Goal: Download file/media

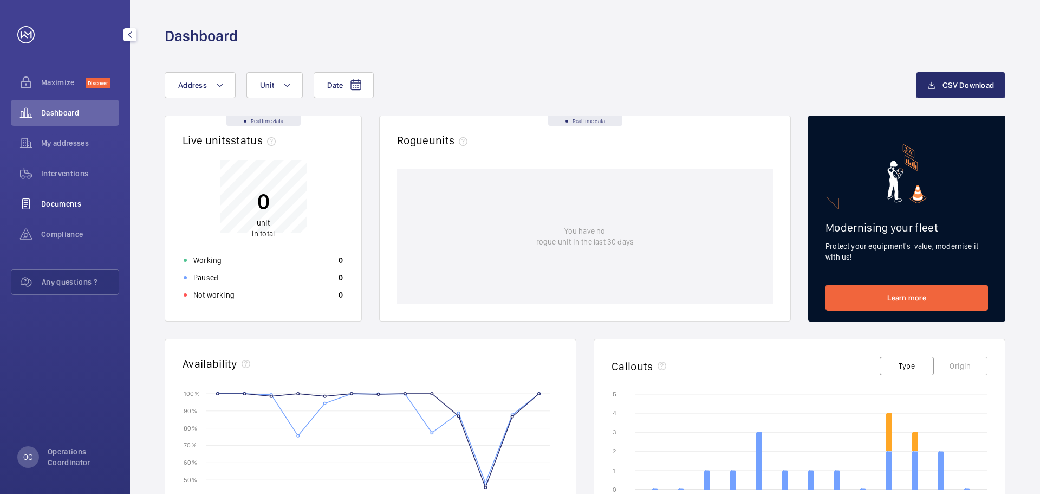
click at [75, 208] on span "Documents" at bounding box center [80, 203] width 78 height 11
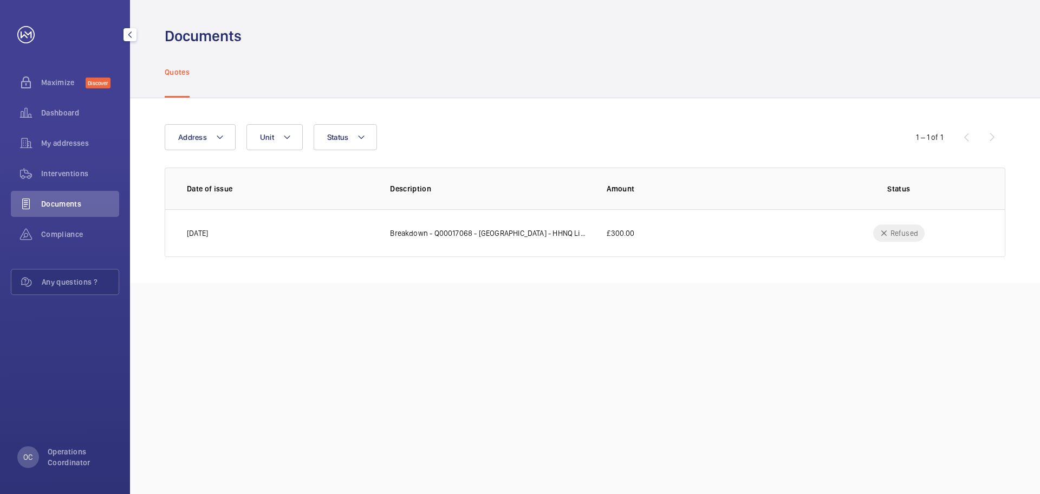
click at [28, 214] on wm-front-icon-button at bounding box center [26, 204] width 30 height 26
click at [42, 231] on span "Compliance" at bounding box center [80, 234] width 78 height 11
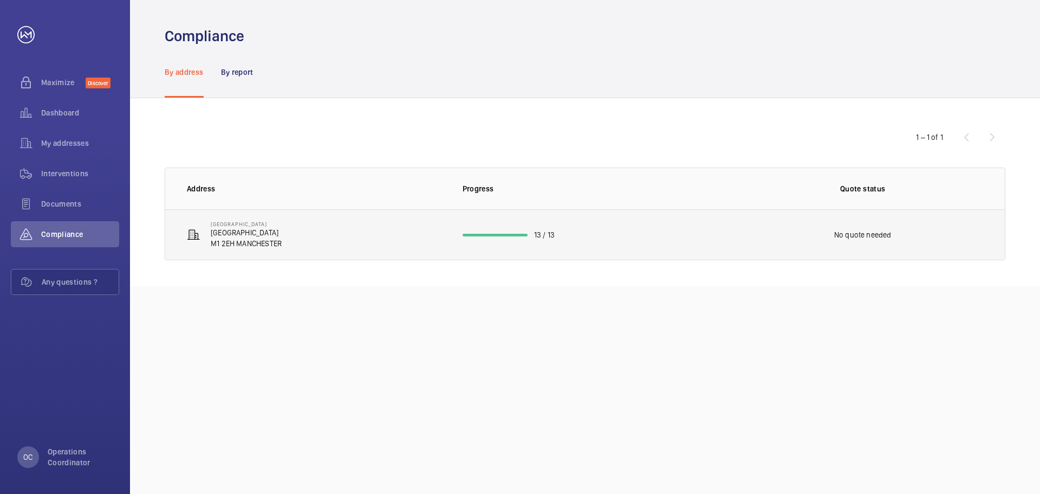
click at [409, 223] on td "[GEOGRAPHIC_DATA]" at bounding box center [305, 234] width 280 height 51
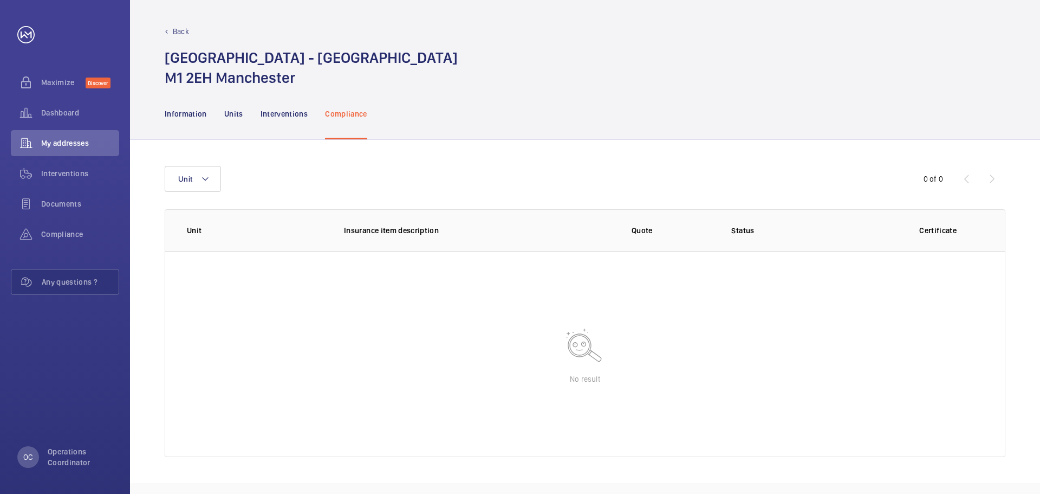
click at [320, 115] on nav "Information Units Interventions Compliance" at bounding box center [266, 113] width 203 height 51
click at [310, 115] on nav "Information Units Interventions Compliance" at bounding box center [266, 113] width 203 height 51
click at [299, 120] on div "Interventions" at bounding box center [285, 113] width 48 height 51
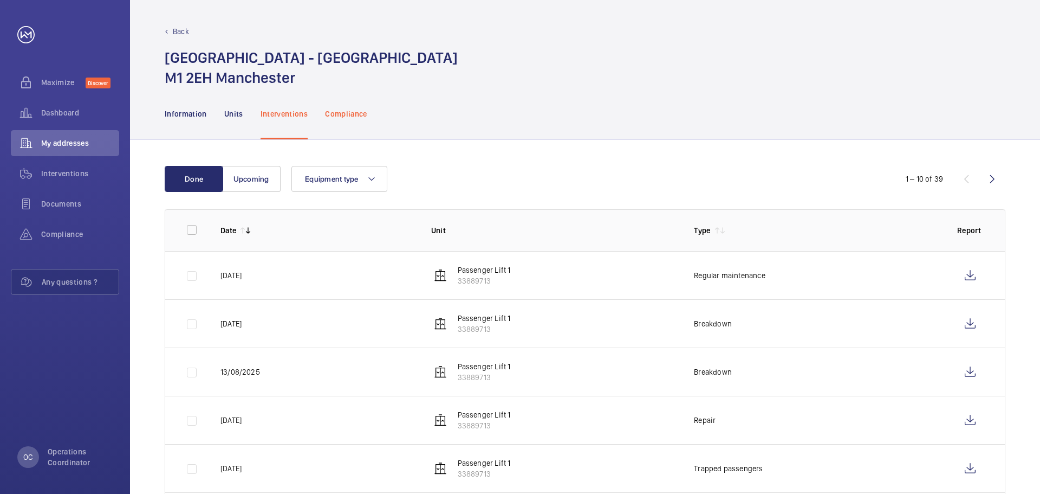
click at [351, 116] on p "Compliance" at bounding box center [346, 113] width 42 height 11
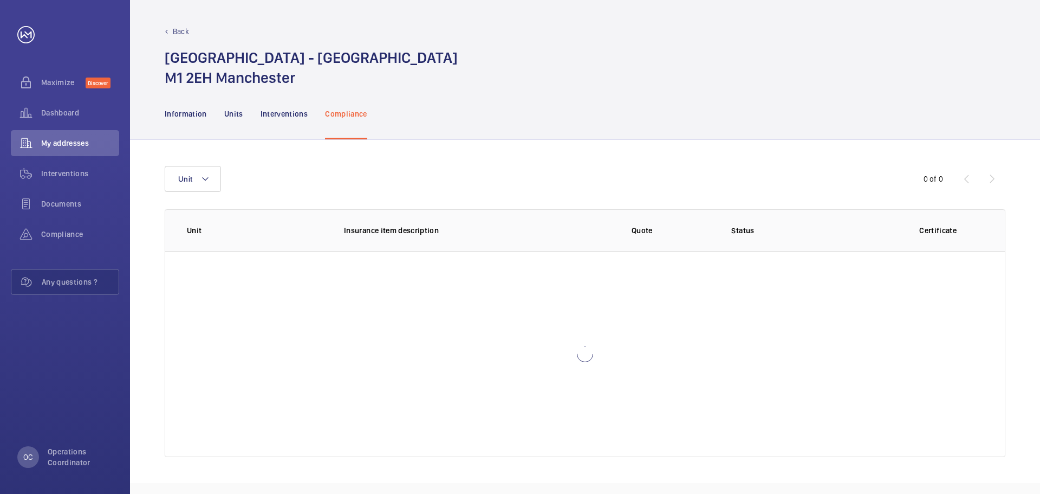
click at [977, 183] on div "0 of 0" at bounding box center [941, 178] width 130 height 13
click at [195, 115] on p "Information" at bounding box center [186, 113] width 42 height 11
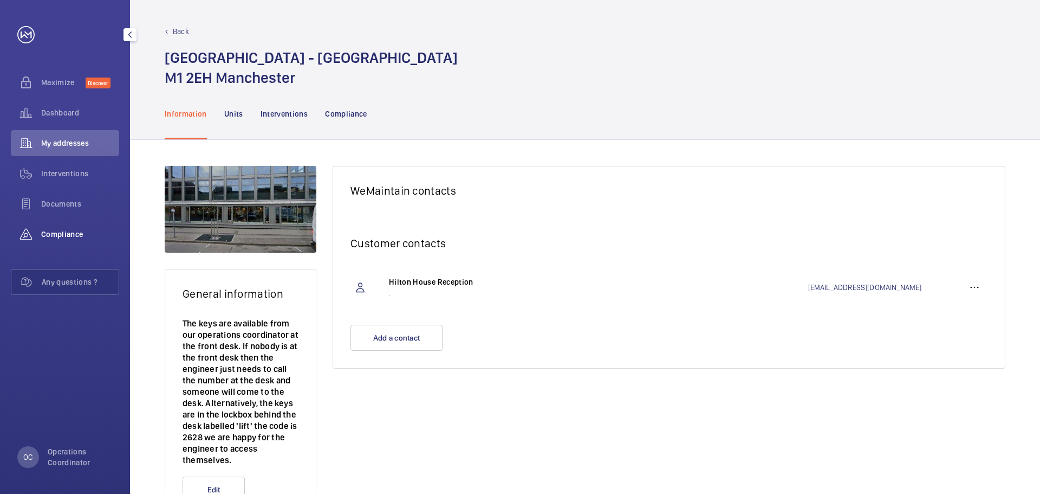
click at [68, 231] on span "Compliance" at bounding box center [80, 234] width 78 height 11
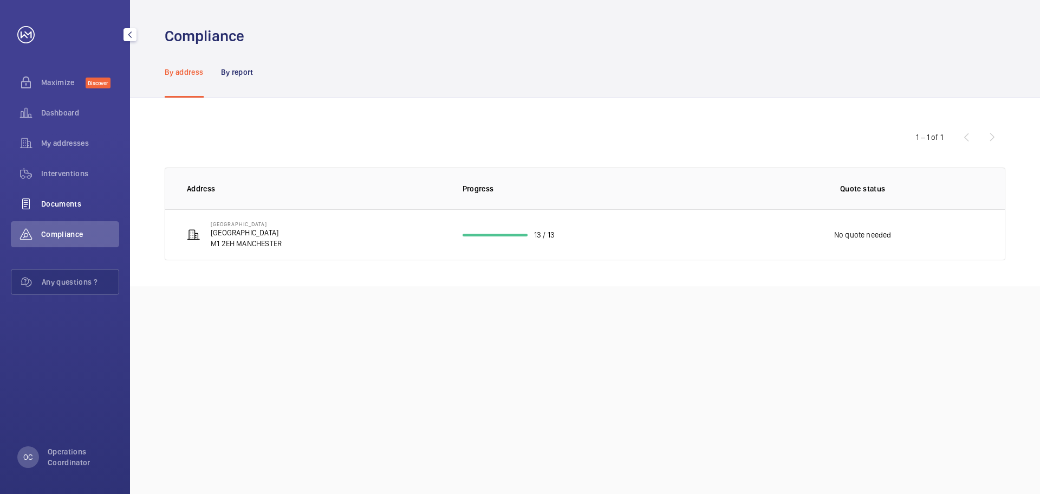
click at [94, 202] on span "Documents" at bounding box center [80, 203] width 78 height 11
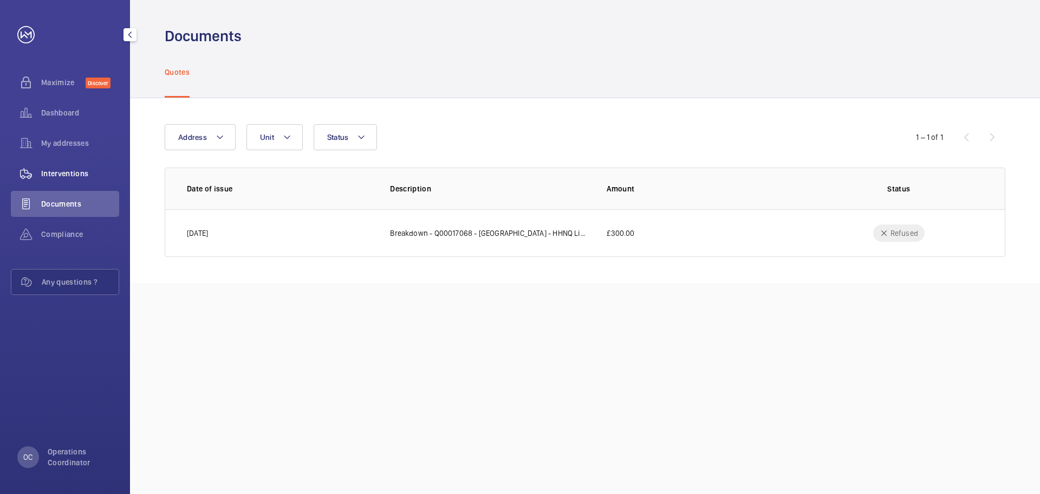
click at [86, 166] on div "Interventions" at bounding box center [65, 173] width 108 height 26
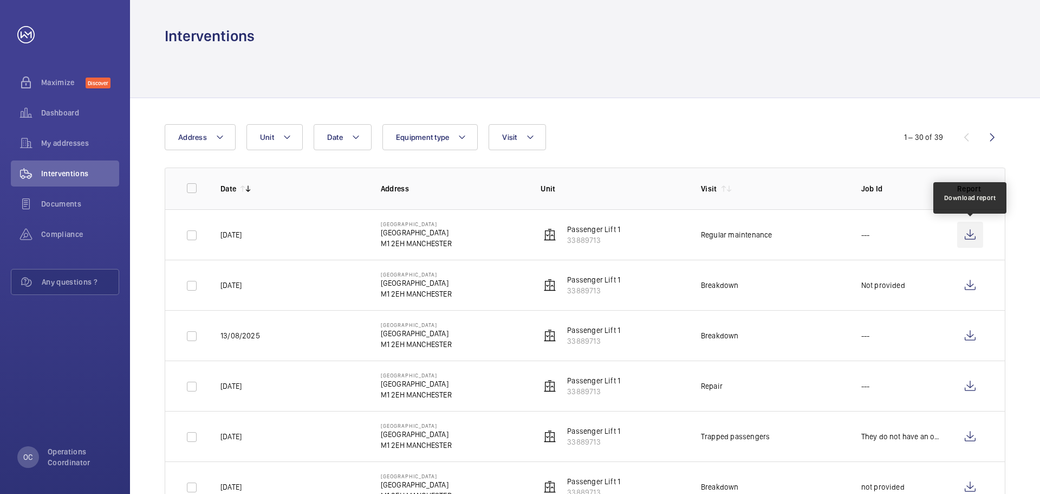
click at [975, 242] on wm-front-icon-button at bounding box center [970, 235] width 26 height 26
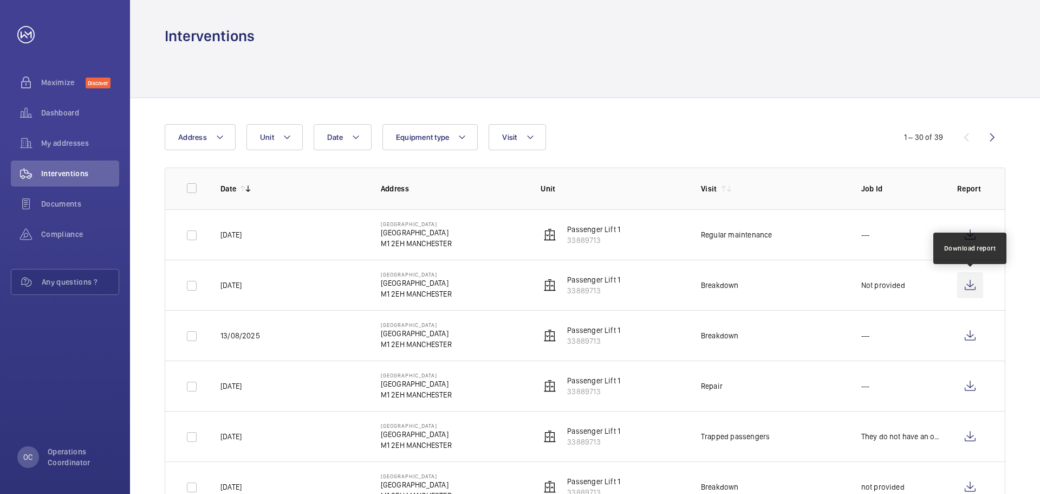
click at [976, 284] on wm-front-icon-button at bounding box center [970, 285] width 26 height 26
